Goal: Information Seeking & Learning: Learn about a topic

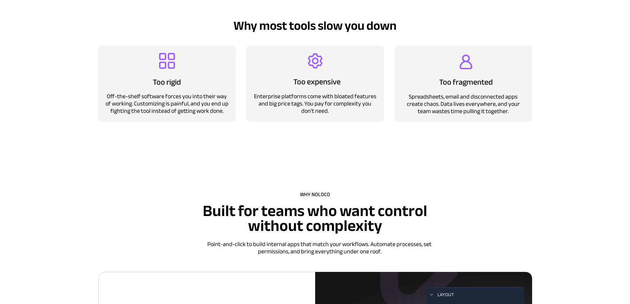
scroll to position [661, 0]
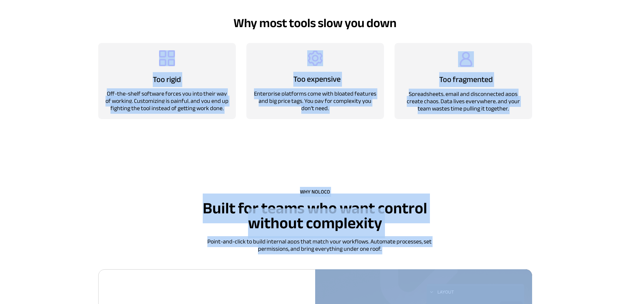
drag, startPoint x: 140, startPoint y: 79, endPoint x: 536, endPoint y: 113, distance: 397.9
click at [538, 141] on div at bounding box center [315, 68] width 476 height 179
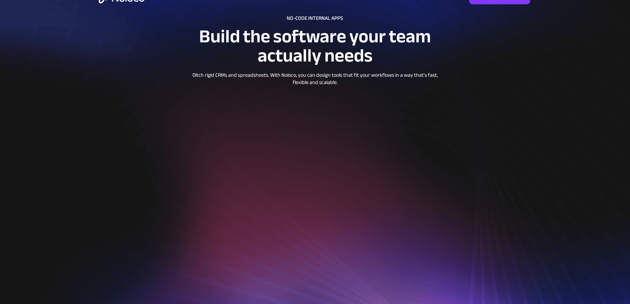
scroll to position [0, 0]
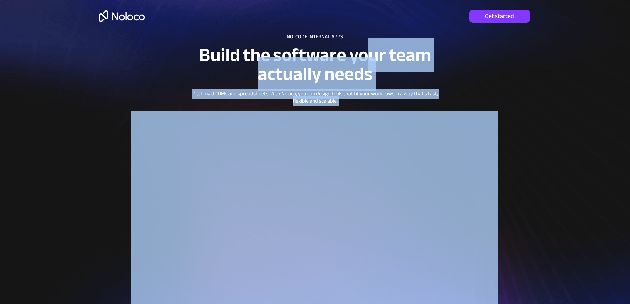
drag, startPoint x: 300, startPoint y: 36, endPoint x: 373, endPoint y: 38, distance: 73.1
click at [362, 24] on div at bounding box center [315, 181] width 476 height 363
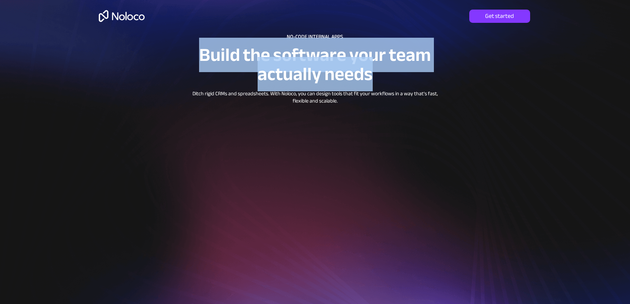
drag, startPoint x: 197, startPoint y: 54, endPoint x: 423, endPoint y: 82, distance: 227.3
click at [423, 82] on p "Build the software your team actually needs" at bounding box center [315, 69] width 280 height 38
click at [433, 64] on p "Build the software your team actually needs" at bounding box center [315, 69] width 280 height 38
